Goal: Find specific page/section: Find specific page/section

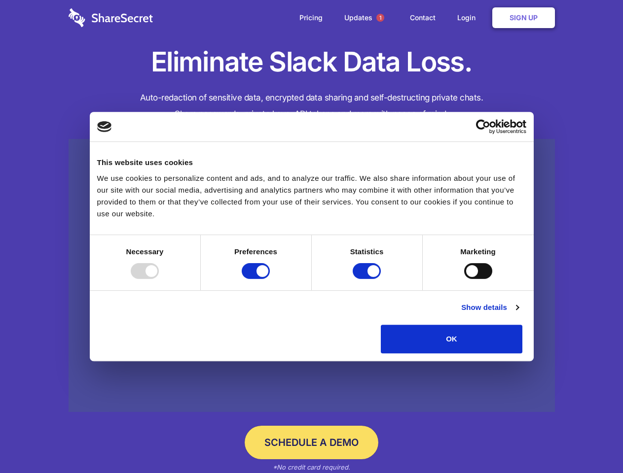
click at [159, 279] on div at bounding box center [145, 271] width 28 height 16
click at [270, 279] on input "Preferences" at bounding box center [256, 271] width 28 height 16
checkbox input "false"
click at [368, 279] on input "Statistics" at bounding box center [366, 271] width 28 height 16
checkbox input "false"
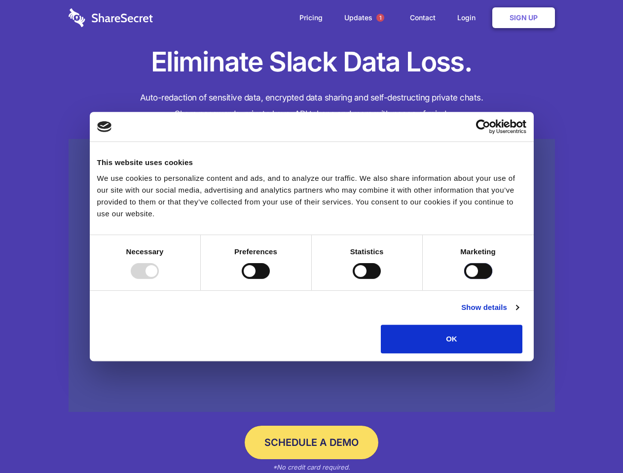
click at [464, 279] on input "Marketing" at bounding box center [478, 271] width 28 height 16
checkbox input "true"
click at [518, 314] on link "Show details" at bounding box center [489, 308] width 57 height 12
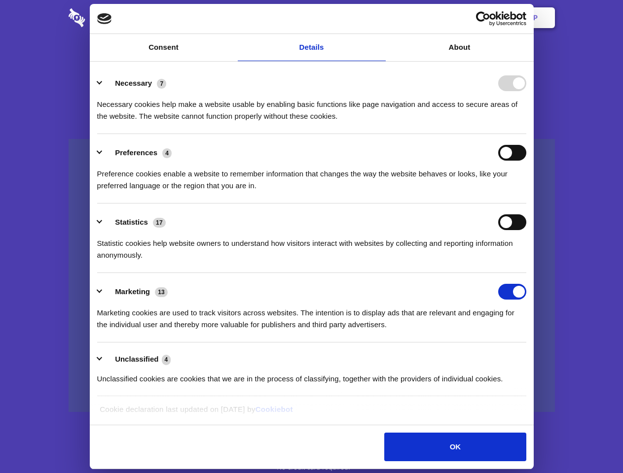
click at [526, 122] on div "Necessary cookies help make a website usable by enabling basic functions like p…" at bounding box center [311, 106] width 429 height 31
click at [380, 18] on span "1" at bounding box center [380, 18] width 8 height 8
